Goal: Transaction & Acquisition: Book appointment/travel/reservation

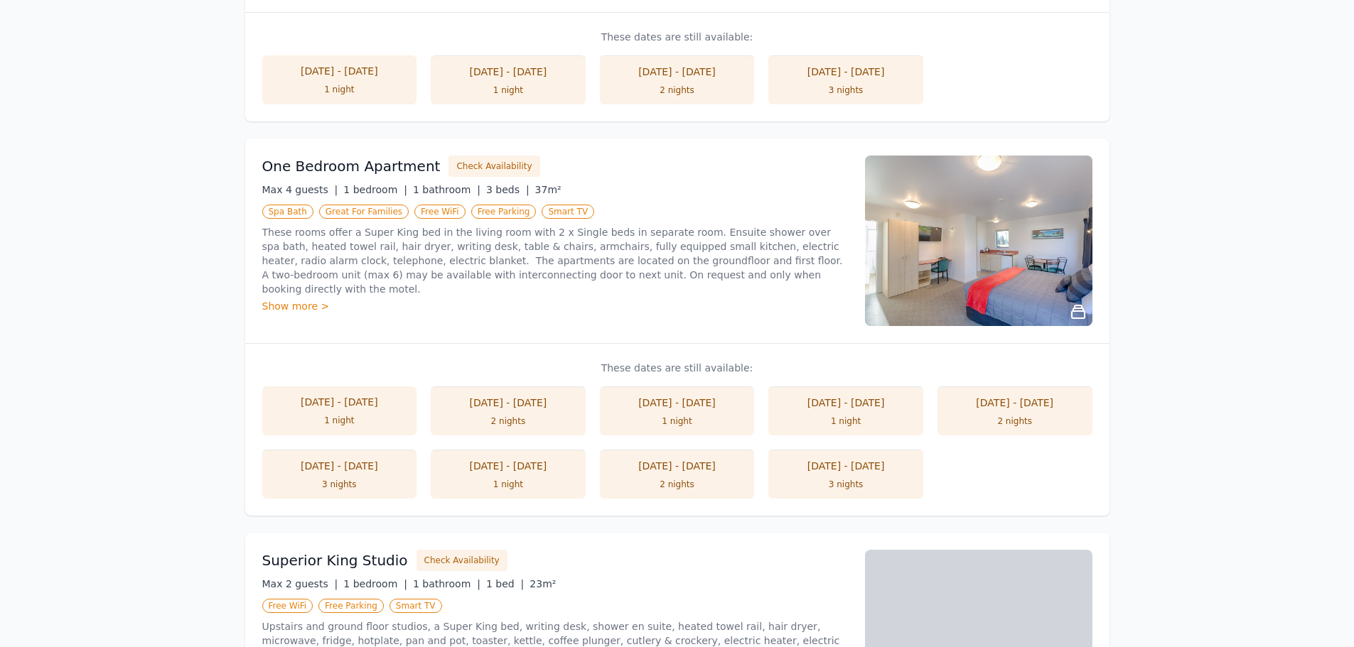
scroll to position [284, 0]
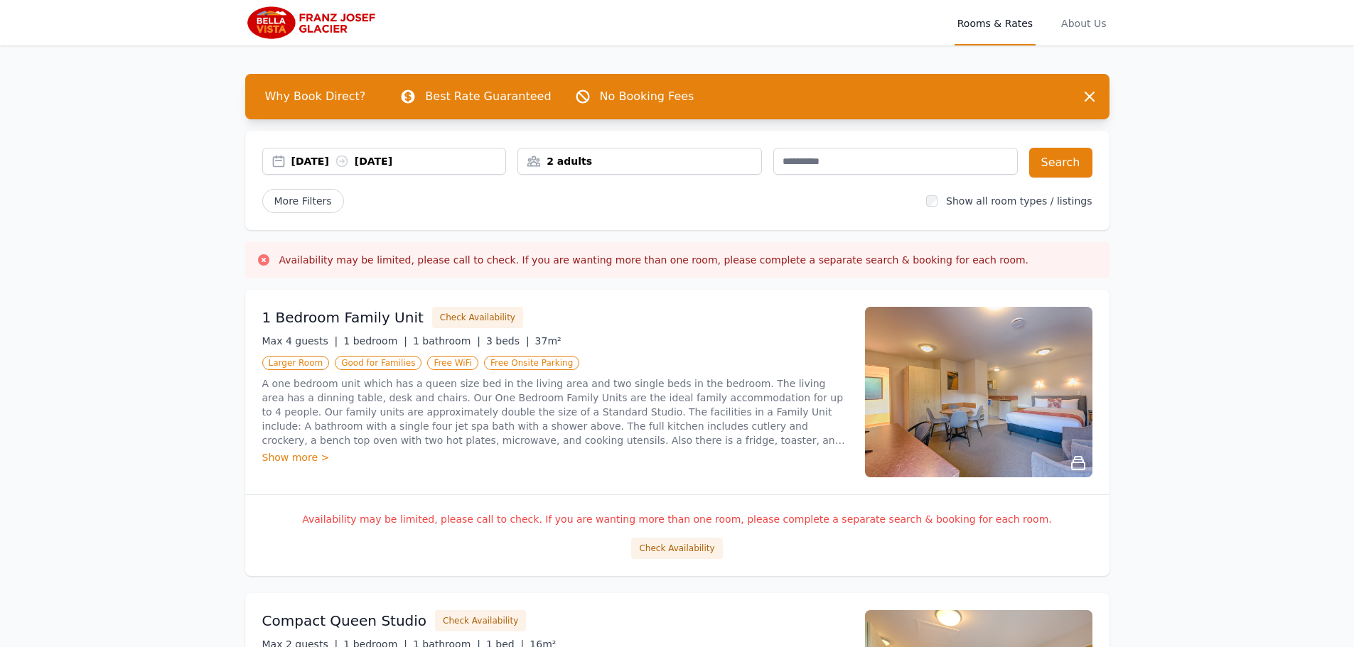
click at [348, 158] on div "[DATE] [DATE]" at bounding box center [398, 161] width 215 height 14
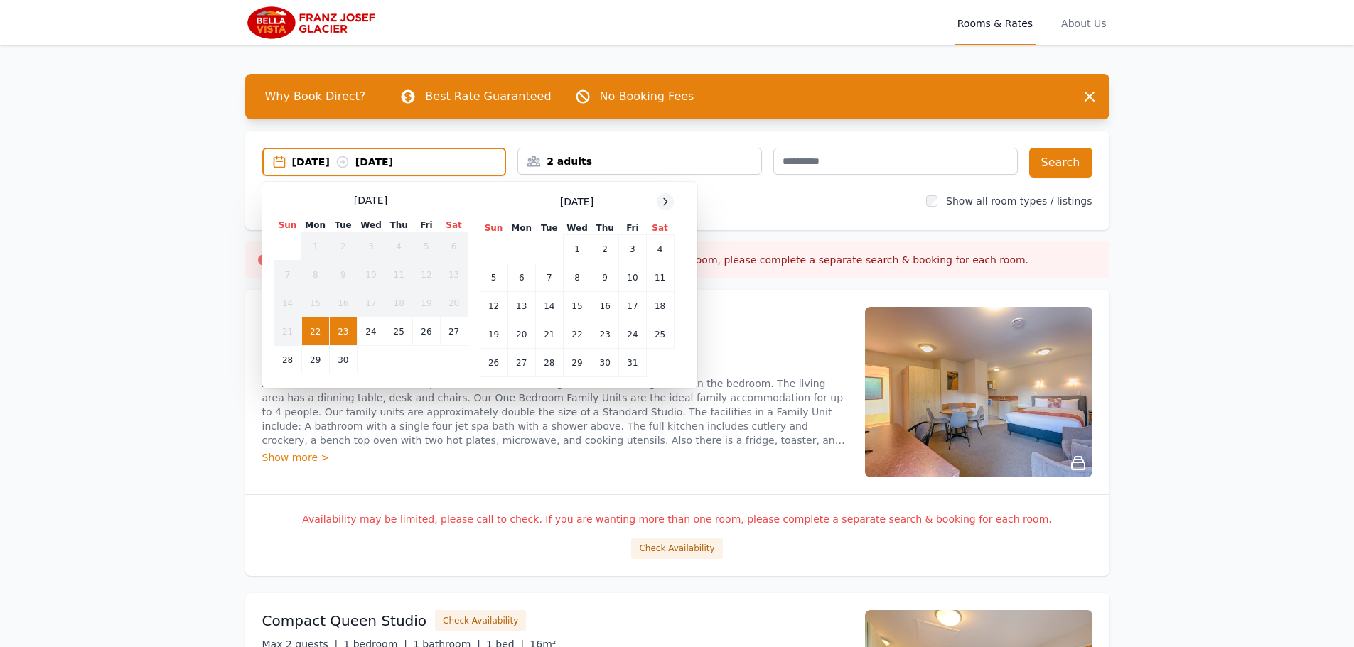
click at [664, 199] on icon at bounding box center [665, 201] width 11 height 11
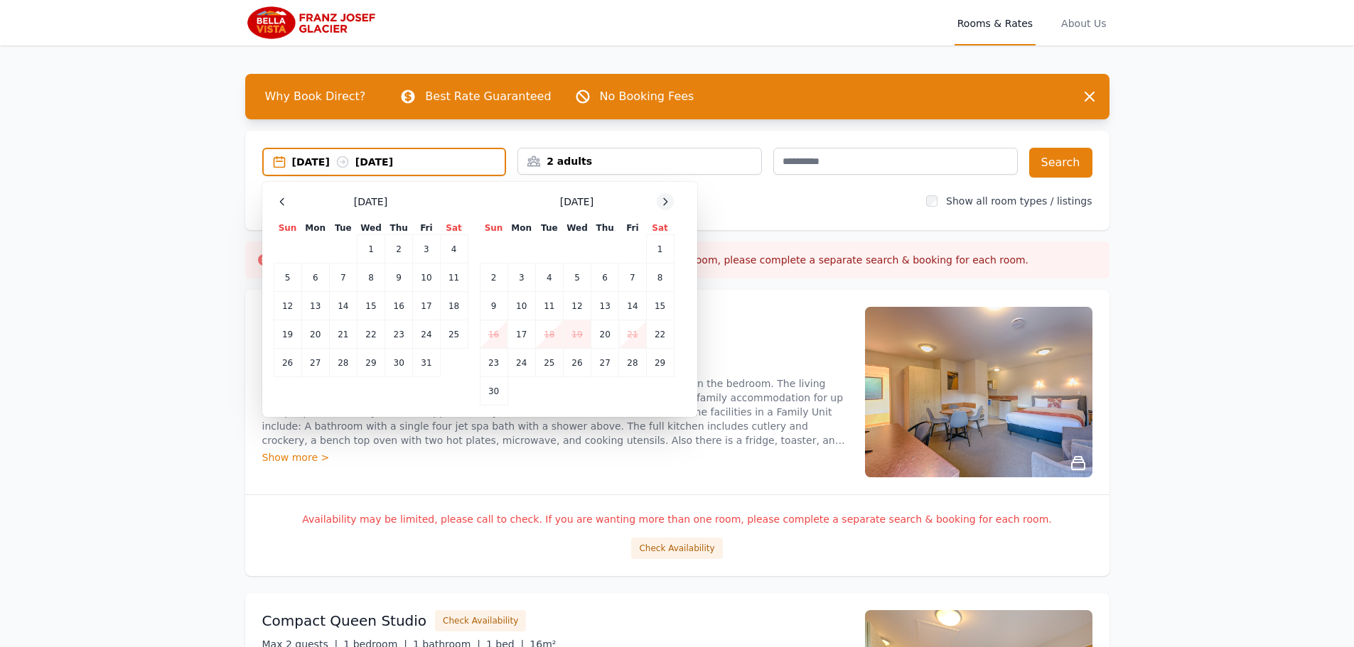
click at [664, 199] on icon at bounding box center [665, 201] width 11 height 11
click at [316, 338] on td "17" at bounding box center [315, 335] width 28 height 28
click at [342, 340] on td "18" at bounding box center [343, 335] width 28 height 28
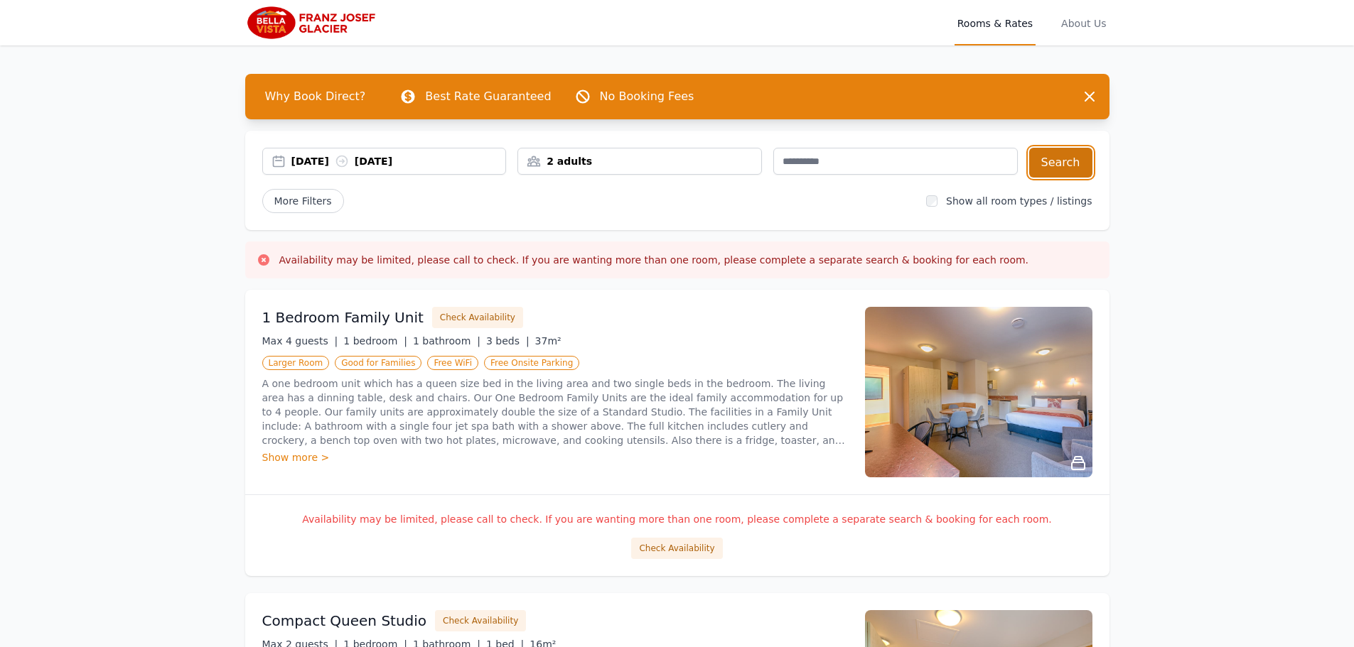
click at [1049, 165] on button "Search" at bounding box center [1060, 163] width 63 height 30
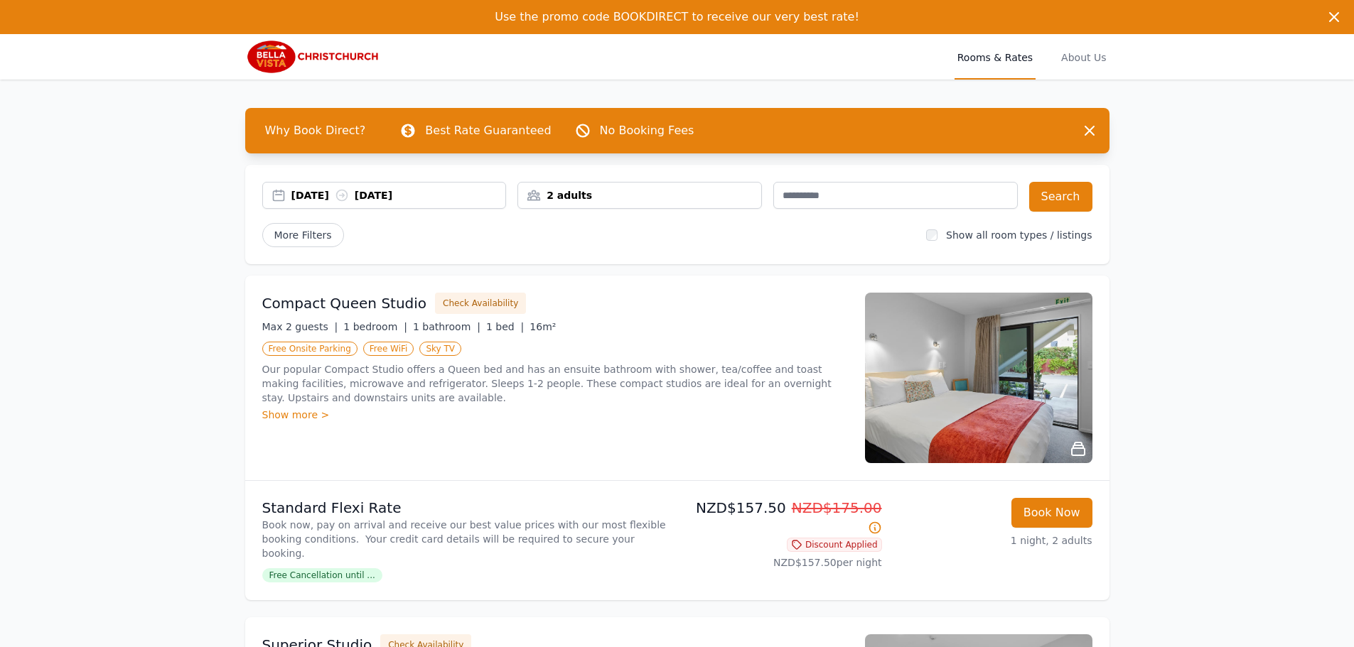
click at [311, 196] on div "[DATE] [DATE]" at bounding box center [398, 195] width 215 height 14
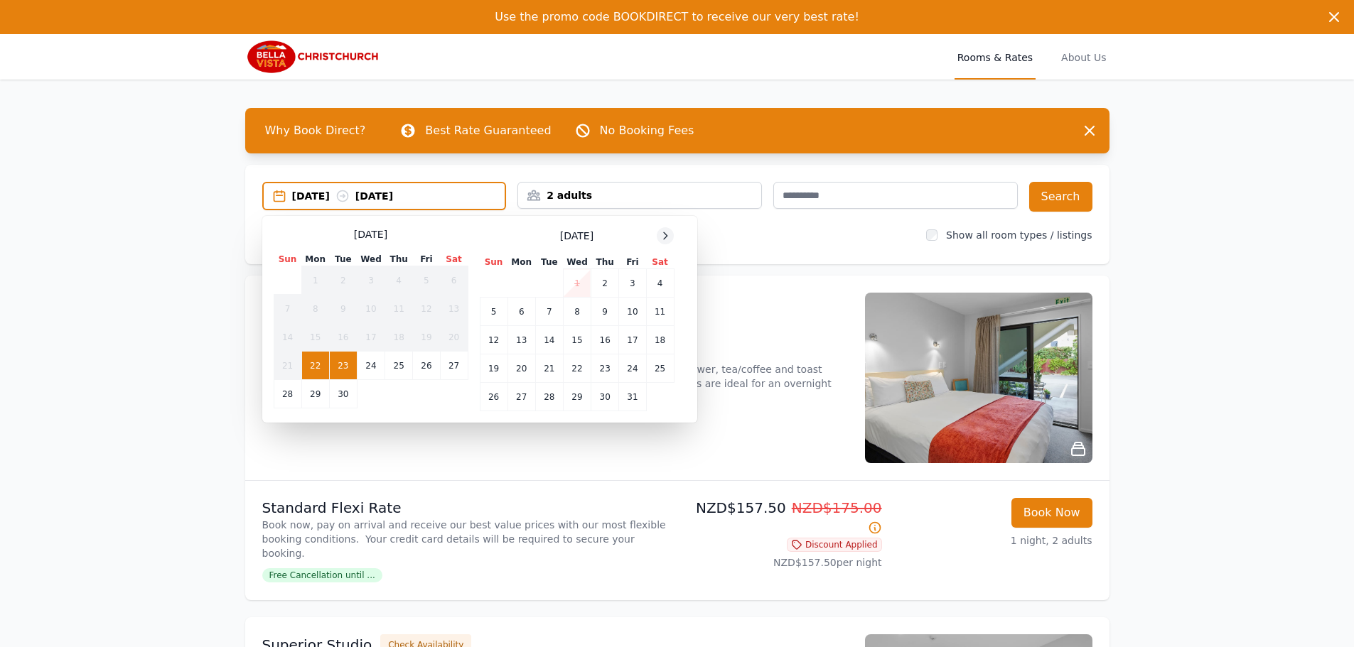
click at [662, 241] on icon at bounding box center [665, 235] width 11 height 11
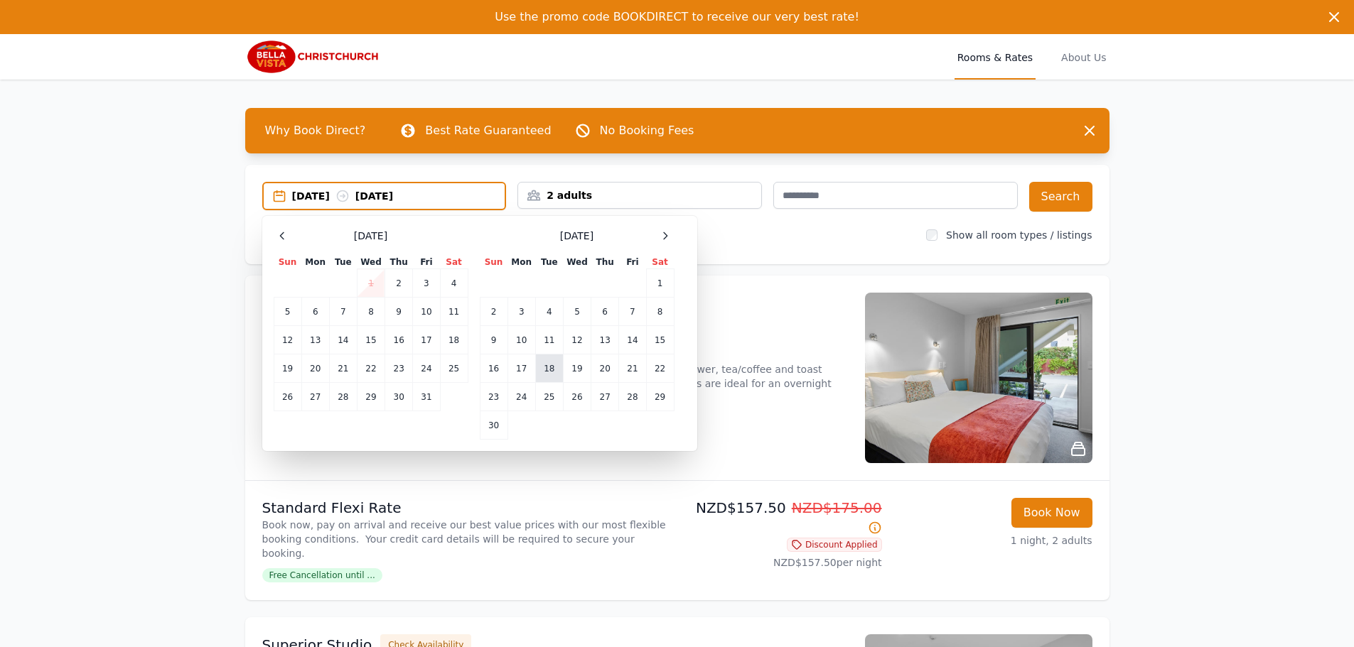
click at [543, 366] on td "18" at bounding box center [549, 369] width 28 height 28
click at [574, 372] on td "19" at bounding box center [577, 369] width 28 height 28
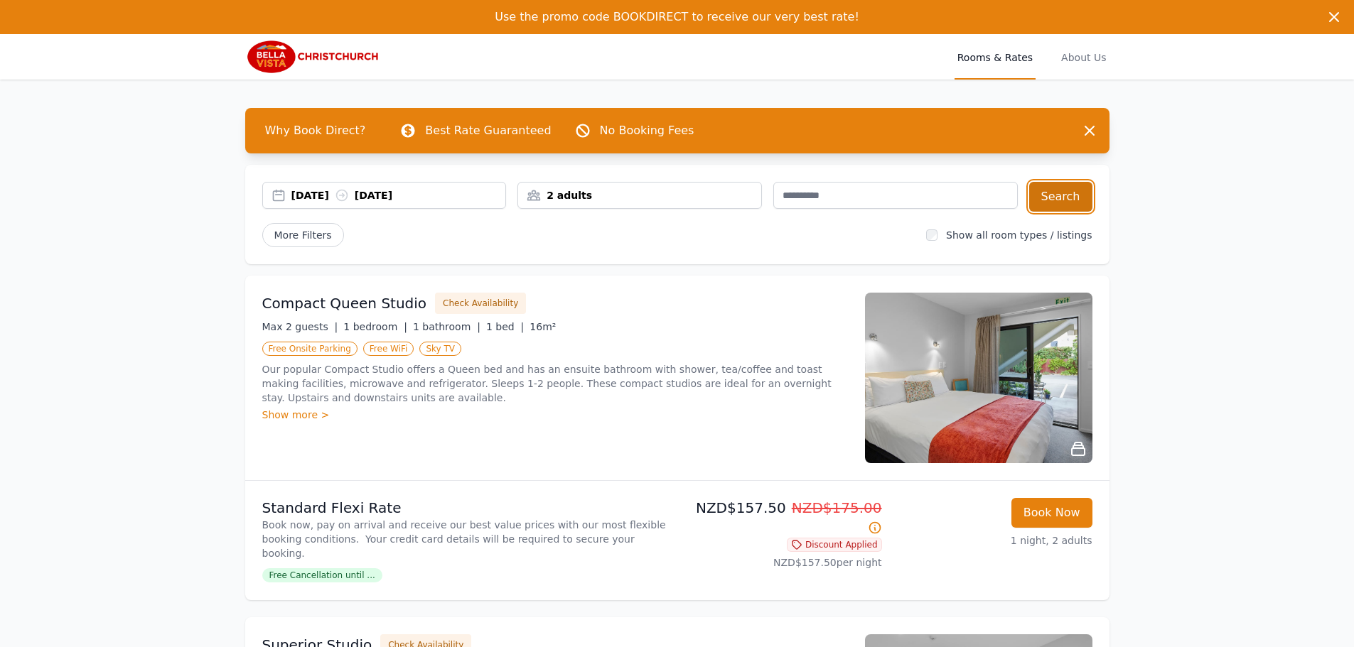
click at [1076, 204] on button "Search" at bounding box center [1060, 197] width 63 height 30
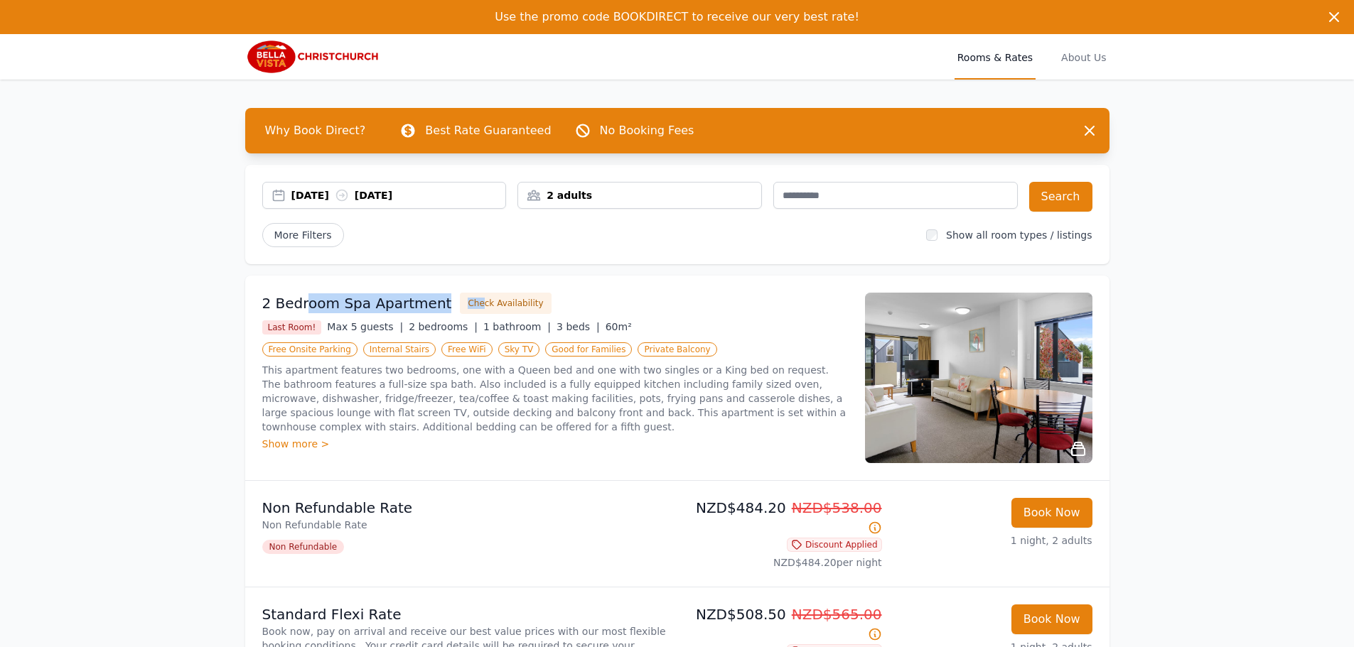
drag, startPoint x: 302, startPoint y: 302, endPoint x: 583, endPoint y: 322, distance: 282.1
click at [515, 313] on div "2 Bedroom Spa Apartment Check Availability" at bounding box center [555, 303] width 586 height 21
click at [682, 316] on div "2 Bedroom Spa Apartment Check Availability Last Room! Max 5 guests | 2 bedrooms…" at bounding box center [555, 378] width 586 height 171
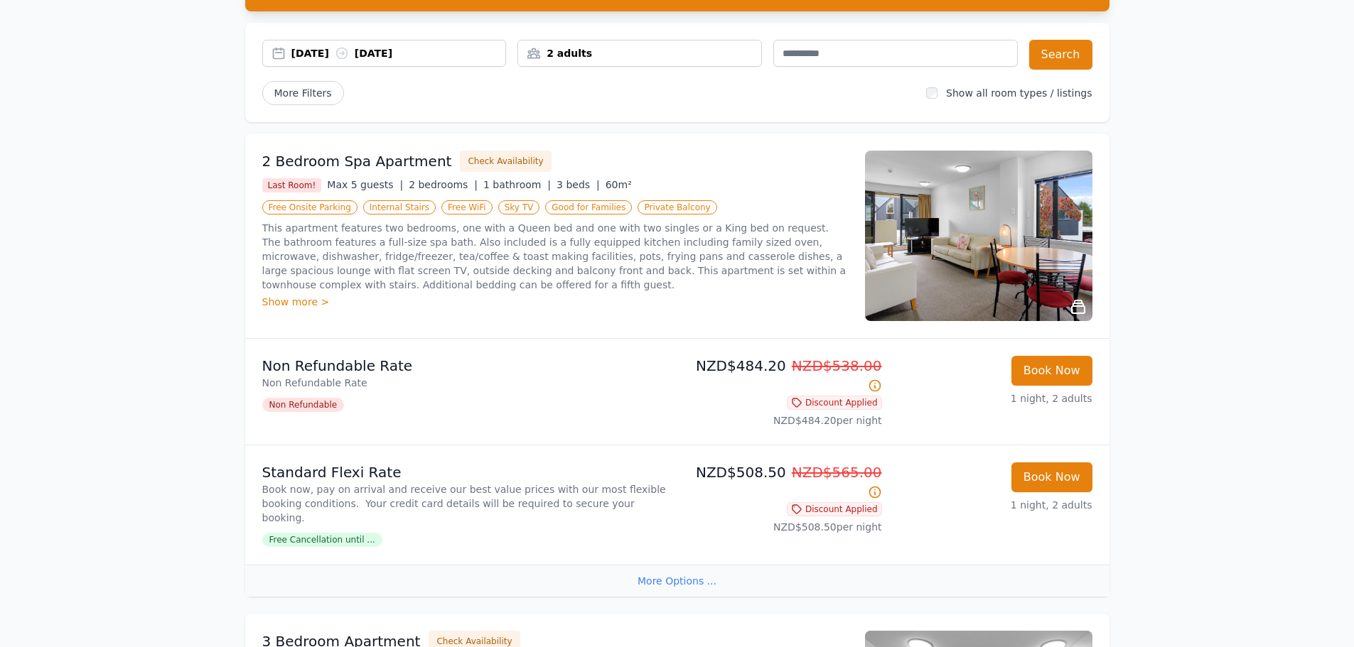
scroll to position [71, 0]
